Goal: Check status

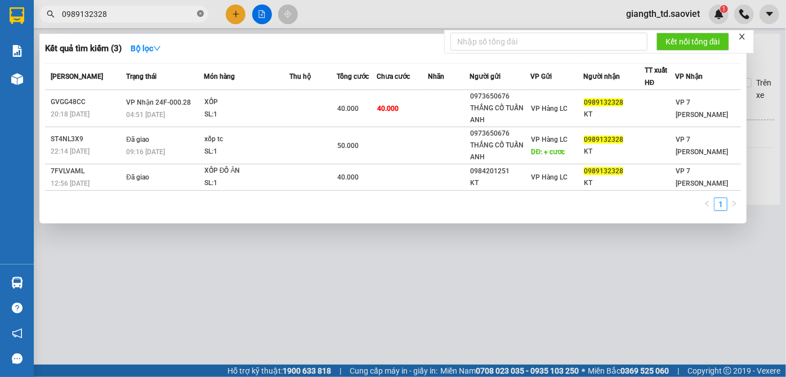
click at [199, 14] on icon "close-circle" at bounding box center [200, 13] width 7 height 7
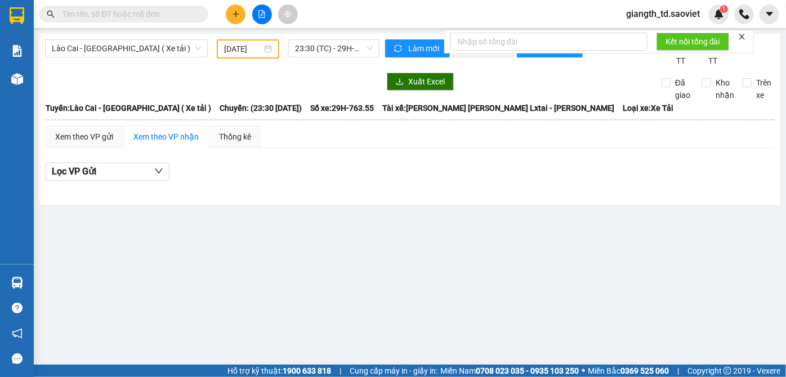
click at [115, 12] on input "text" at bounding box center [128, 14] width 133 height 12
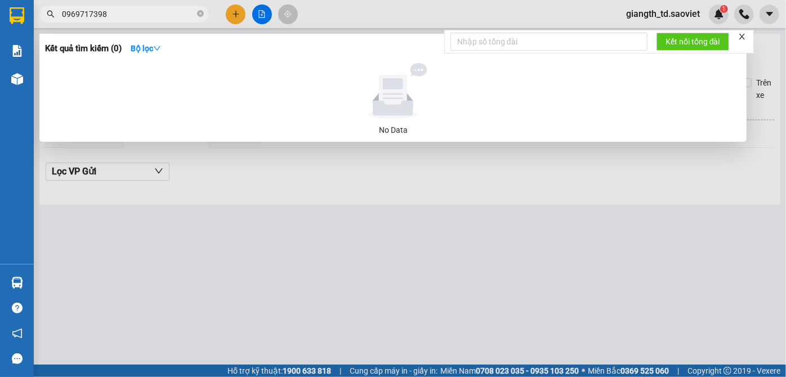
drag, startPoint x: 108, startPoint y: 15, endPoint x: 71, endPoint y: 14, distance: 36.6
click at [71, 14] on input "0969717398" at bounding box center [128, 14] width 133 height 12
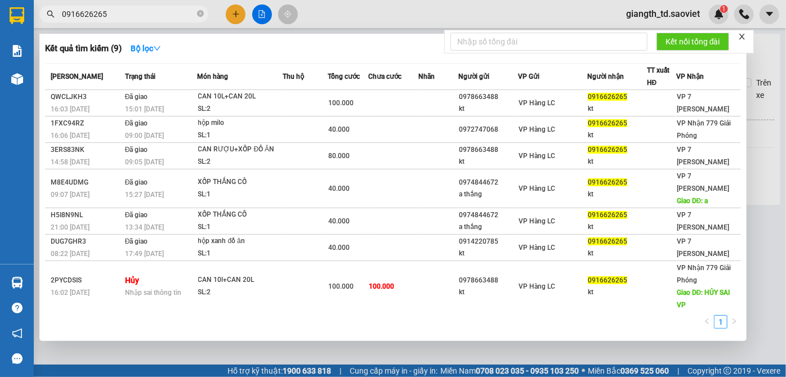
drag, startPoint x: 122, startPoint y: 15, endPoint x: 0, endPoint y: 11, distance: 121.8
click at [0, 11] on section "Kết quả [PERSON_NAME] ( 9 ) Bộ lọc Mã ĐH Trạng thái Món hàng Thu hộ Tổng [PERSO…" at bounding box center [393, 188] width 786 height 377
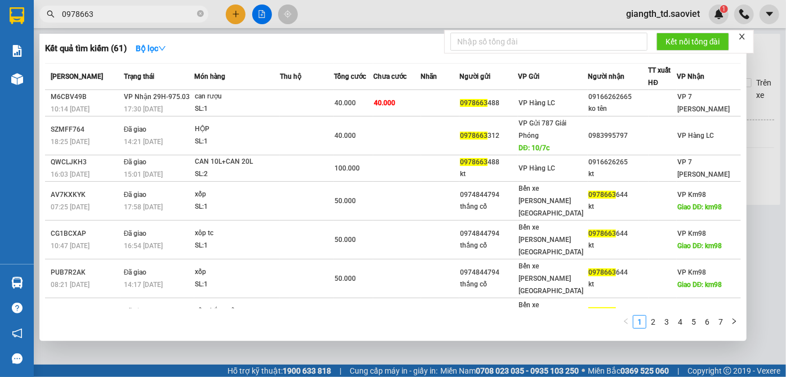
type input "0978663"
click at [363, 50] on div "Kết quả [PERSON_NAME] ( 61 ) Bộ lọc" at bounding box center [393, 48] width 696 height 18
drag, startPoint x: 109, startPoint y: 17, endPoint x: 201, endPoint y: 12, distance: 91.9
click at [201, 12] on icon "close-circle" at bounding box center [200, 13] width 7 height 7
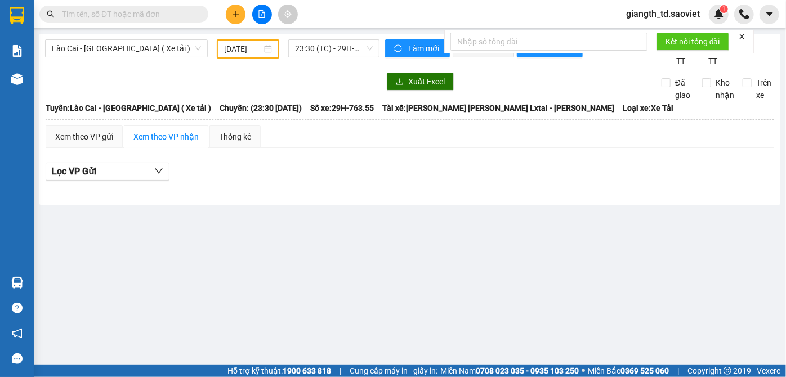
paste input "0824139386"
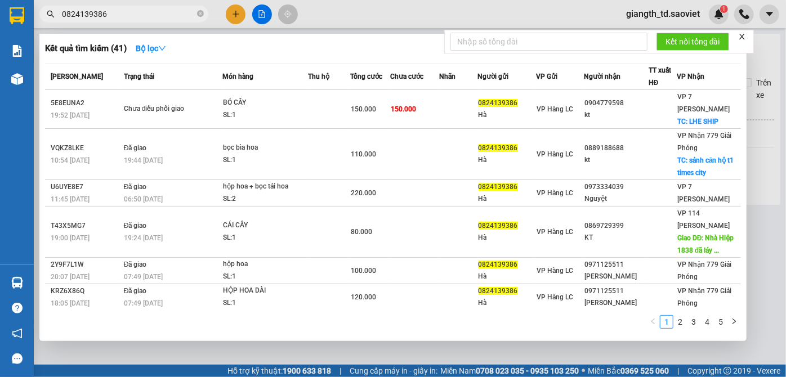
click at [199, 38] on div "Kết quả [PERSON_NAME] ( 41 ) Bộ lọc Mã ĐH Trạng thái Món hàng Thu hộ Tổng [PERS…" at bounding box center [393, 188] width 708 height 308
click at [136, 17] on input "0824139386" at bounding box center [128, 14] width 133 height 12
click at [326, 48] on div "Kết quả tìm kiếm ( 41 ) Bộ lọc" at bounding box center [393, 48] width 696 height 18
click at [376, 53] on div "Kết quả tìm kiếm ( 41 ) Bộ lọc" at bounding box center [393, 48] width 696 height 18
click at [391, 52] on div "Kết quả tìm kiếm ( 41 ) Bộ lọc" at bounding box center [393, 48] width 696 height 18
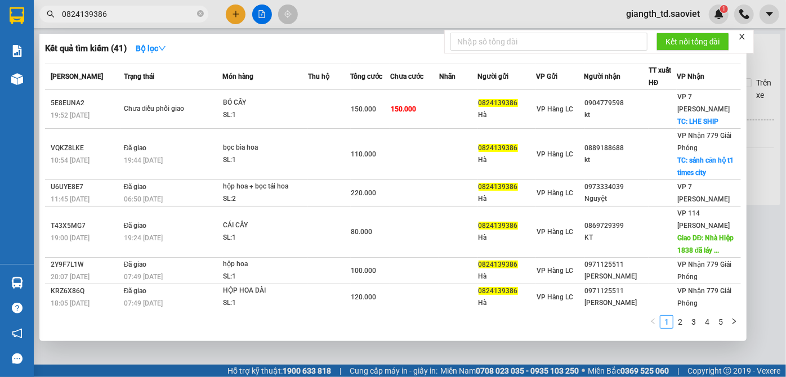
click at [333, 50] on div "Kết quả tìm kiếm ( 41 ) Bộ lọc" at bounding box center [393, 48] width 696 height 18
click at [115, 12] on input "0824139386" at bounding box center [128, 14] width 133 height 12
paste input "3659076"
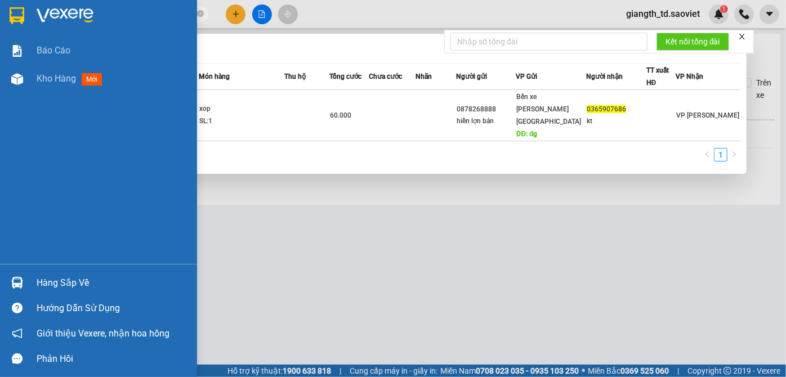
drag, startPoint x: 114, startPoint y: 13, endPoint x: 0, endPoint y: 5, distance: 114.1
click at [0, 5] on section "Kết quả [PERSON_NAME] ( 1 ) Bộ lọc Mã ĐH Trạng thái Món hàng Thu hộ Tổng [PERSO…" at bounding box center [393, 188] width 786 height 377
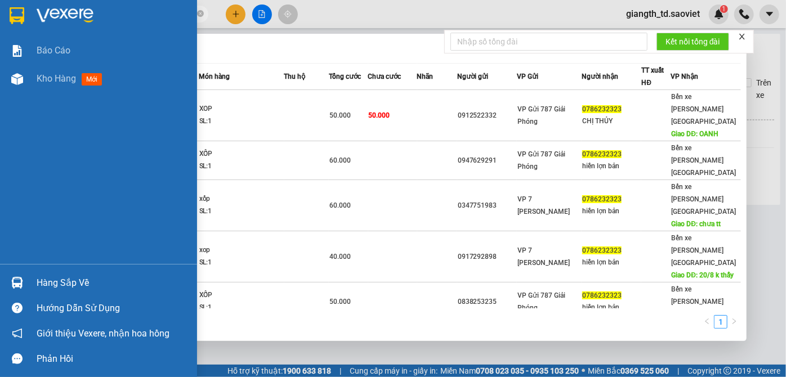
drag, startPoint x: 129, startPoint y: 10, endPoint x: 26, endPoint y: 14, distance: 103.1
click at [28, 14] on section "Kết quả [PERSON_NAME] ( 9 ) Bộ lọc Mã ĐH Trạng thái Món hàng Thu hộ Tổng [PERSO…" at bounding box center [393, 188] width 786 height 377
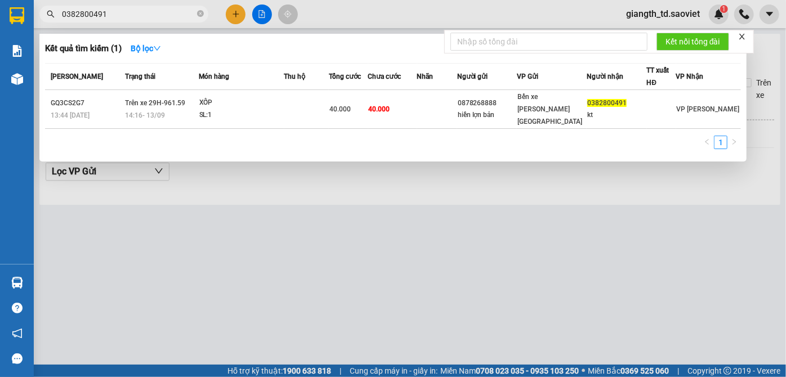
type input "0382800491"
click at [272, 54] on div "Kết quả tìm kiếm ( 1 ) Bộ lọc" at bounding box center [393, 48] width 696 height 18
drag, startPoint x: 260, startPoint y: 43, endPoint x: 259, endPoint y: 49, distance: 6.4
click at [259, 49] on div "Kết quả tìm kiếm ( 1 ) Bộ lọc" at bounding box center [393, 48] width 696 height 18
click at [269, 49] on div "Kết quả tìm kiếm ( 1 ) Bộ lọc" at bounding box center [393, 48] width 696 height 18
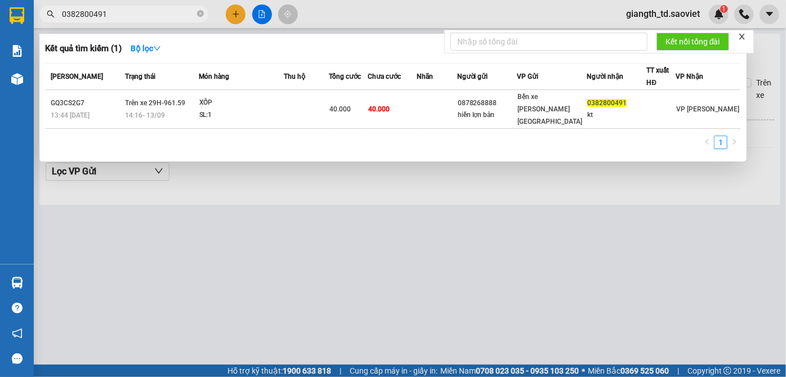
click at [280, 48] on div "Kết quả tìm kiếm ( 1 ) Bộ lọc" at bounding box center [393, 48] width 696 height 18
